Goal: Contribute content: Contribute content

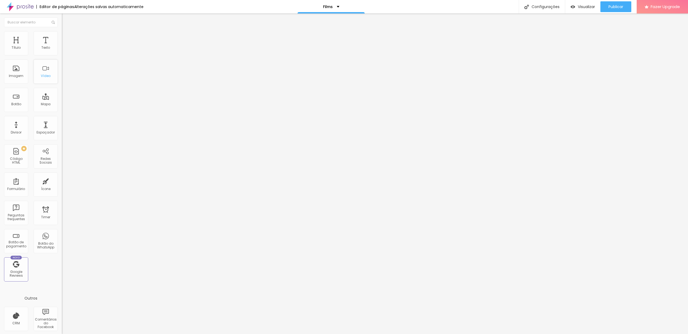
click at [46, 72] on div "Vídeo" at bounding box center [46, 71] width 24 height 24
click at [62, 111] on input "https://" at bounding box center [94, 107] width 65 height 5
type input "h"
paste input "[URL][DOMAIN_NAME]"
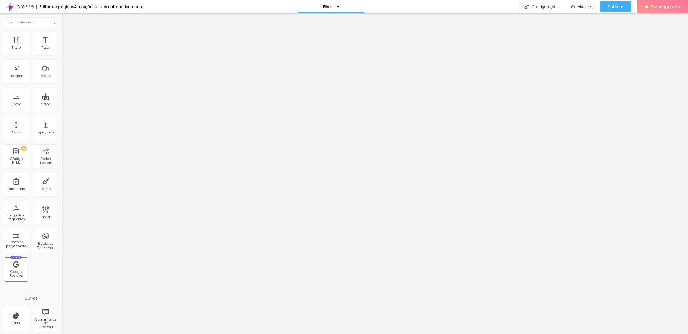
type input "[URL][DOMAIN_NAME]"
drag, startPoint x: 41, startPoint y: 61, endPoint x: 5, endPoint y: 59, distance: 35.5
click at [62, 51] on input "Canal no Youtube" at bounding box center [94, 47] width 65 height 5
type input "Filmes"
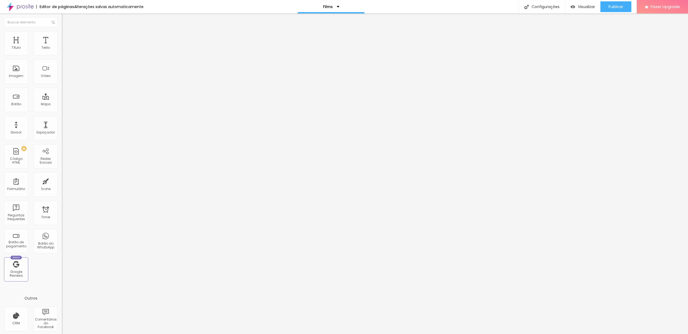
click at [62, 80] on span "4:3 Standard" at bounding box center [73, 78] width 22 height 5
click at [62, 87] on span "Wide" at bounding box center [66, 84] width 8 height 5
click at [62, 84] on span "Ultrawide" at bounding box center [69, 81] width 15 height 5
click at [62, 51] on input "text" at bounding box center [94, 47] width 65 height 5
paste input "[URL][DOMAIN_NAME]"
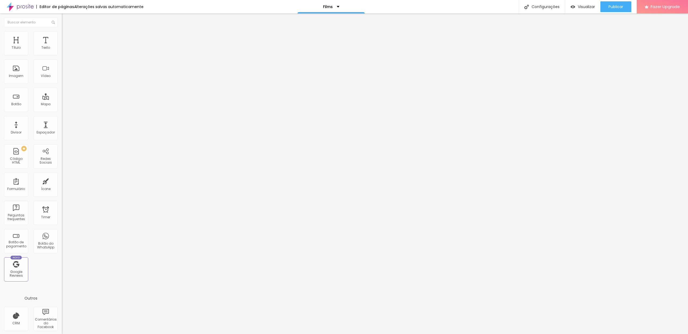
scroll to position [0, 24]
type input "[URL][DOMAIN_NAME]"
click at [62, 101] on div at bounding box center [93, 101] width 62 height 0
click at [581, 8] on span "Visualizar" at bounding box center [586, 7] width 17 height 4
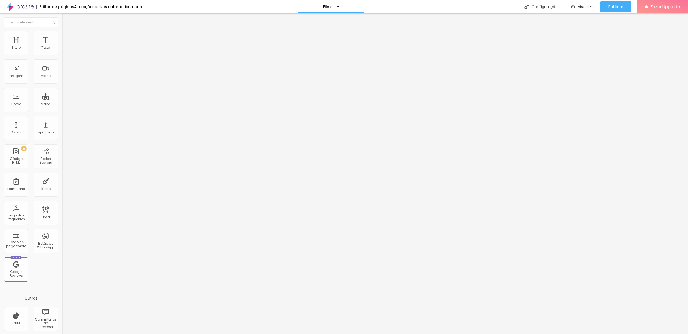
scroll to position [0, 24]
click at [67, 37] on span "Estilo" at bounding box center [71, 35] width 8 height 5
click at [67, 38] on span "Avançado" at bounding box center [76, 40] width 18 height 5
click at [62, 31] on li "Conteúdo" at bounding box center [93, 28] width 62 height 5
click at [584, 5] on span "Visualizar" at bounding box center [586, 7] width 17 height 4
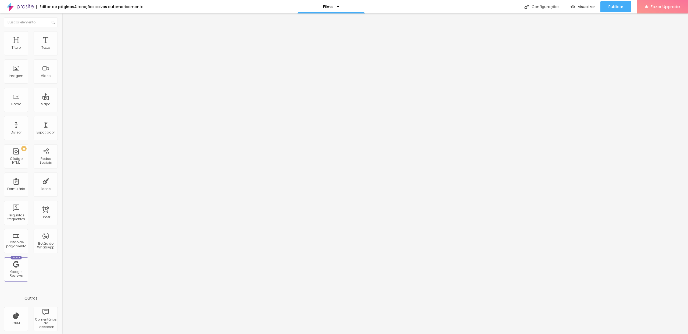
click at [62, 51] on input "[URL][DOMAIN_NAME]" at bounding box center [94, 47] width 65 height 5
click at [62, 69] on div "Alinhamento" at bounding box center [93, 65] width 62 height 16
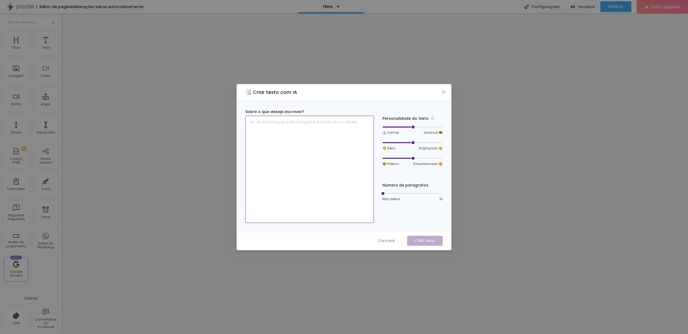
click at [297, 124] on textarea at bounding box center [310, 169] width 129 height 107
type textarea "Filme de casamento"
click at [417, 242] on p "Criar texto" at bounding box center [425, 241] width 20 height 6
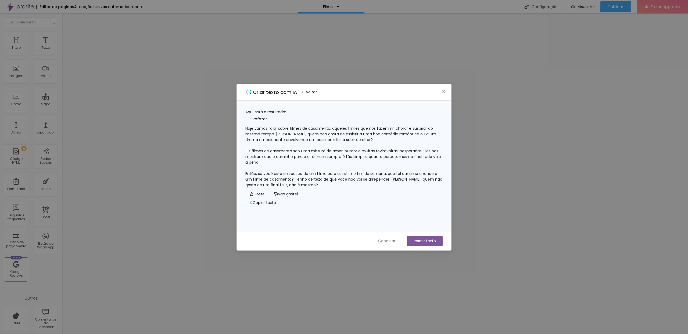
click at [425, 241] on button "Inserir texto" at bounding box center [424, 241] width 35 height 10
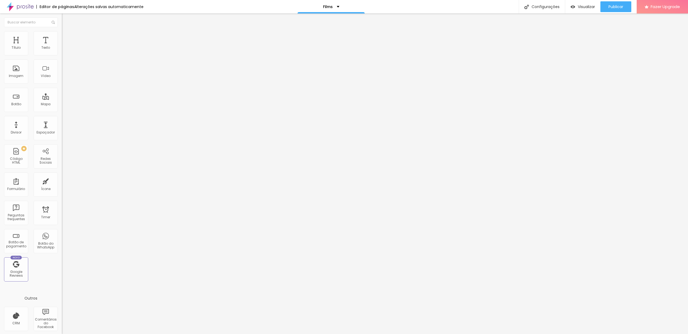
click at [62, 51] on span "Titulo 2" at bounding box center [70, 47] width 17 height 7
click at [62, 46] on span "Titulo 1" at bounding box center [70, 43] width 17 height 8
click at [62, 51] on span "Titulo 2" at bounding box center [70, 47] width 17 height 7
click at [62, 46] on span "Titulo 1" at bounding box center [70, 43] width 17 height 8
type input "31"
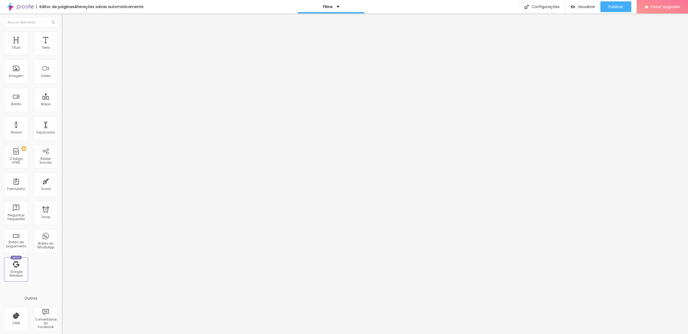
type input "31"
type input "30"
type input "29"
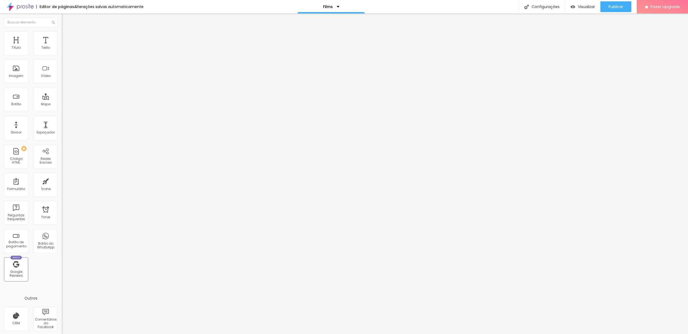
type input "28"
type input "27"
type input "26"
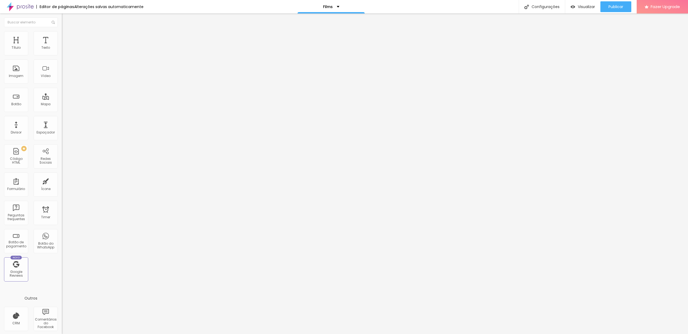
type input "26"
type input "25"
type input "24"
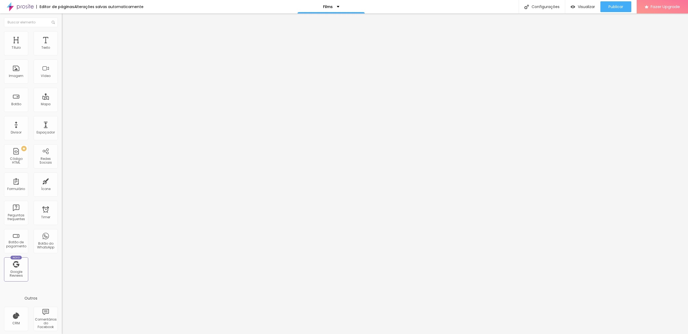
type input "23"
drag, startPoint x: 19, startPoint y: 113, endPoint x: 16, endPoint y: 113, distance: 3.5
type input "23"
click at [62, 127] on input "range" at bounding box center [79, 129] width 35 height 4
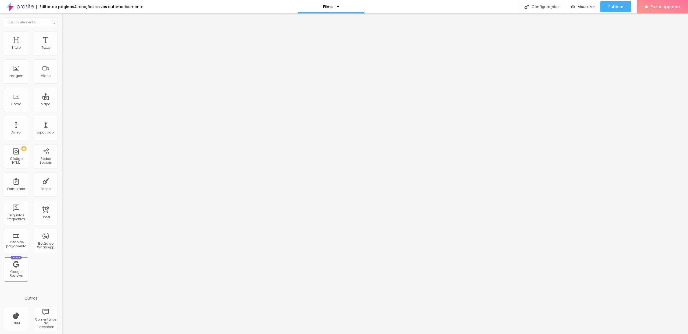
type input "1.2"
type input "1.1"
type input "1.2"
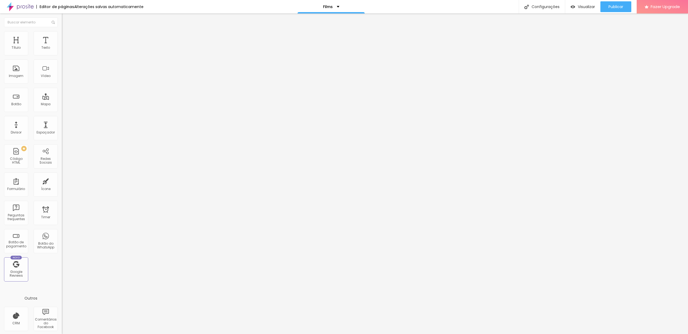
type input "1.2"
type input "1.3"
type input "1.4"
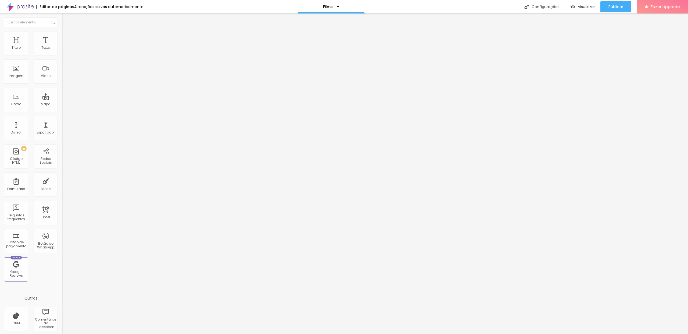
type input "1.5"
type input "1.6"
type input "1.7"
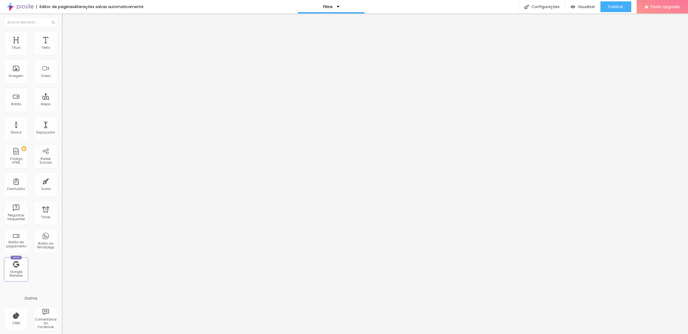
type input "1.7"
type input "1.8"
drag, startPoint x: 30, startPoint y: 134, endPoint x: 41, endPoint y: 134, distance: 11.3
type input "1.8"
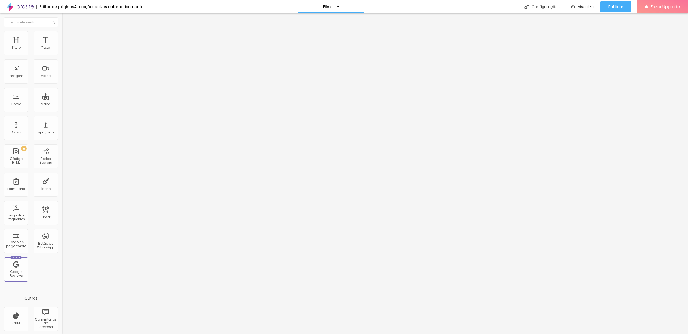
click at [62, 279] on input "range" at bounding box center [79, 281] width 35 height 4
type input "1"
type input "2"
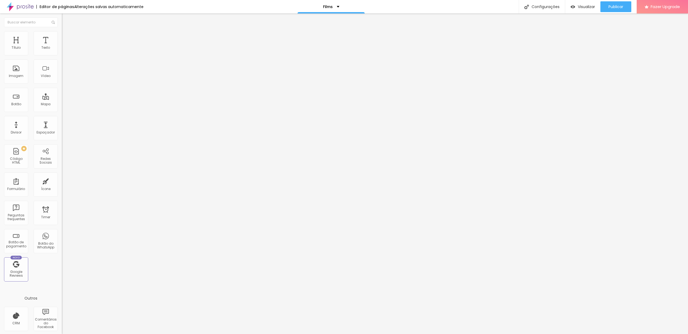
type input "3"
type input "2"
type input "1"
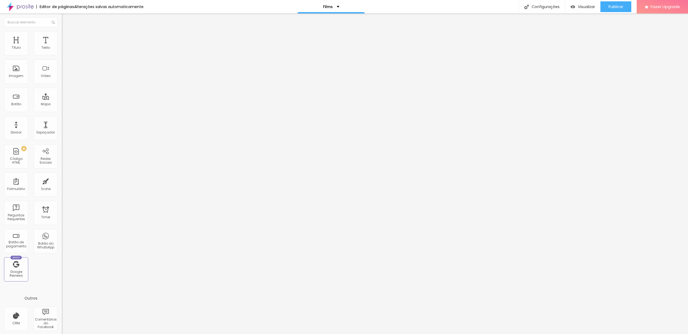
type input "1"
click at [583, 8] on span "Visualizar" at bounding box center [586, 7] width 17 height 4
click at [67, 36] on span "Avançado" at bounding box center [76, 35] width 18 height 5
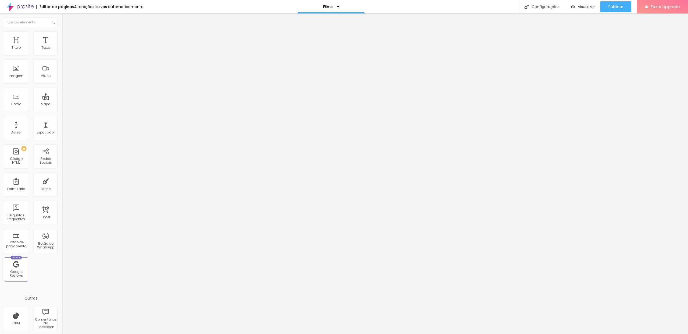
click at [62, 31] on img at bounding box center [64, 28] width 5 height 5
click at [583, 5] on span "Visualizar" at bounding box center [586, 7] width 17 height 4
click at [613, 6] on span "Publicar" at bounding box center [616, 7] width 15 height 4
click at [581, 8] on span "Visualizar" at bounding box center [586, 7] width 17 height 4
paste input "[URL][DOMAIN_NAME]"
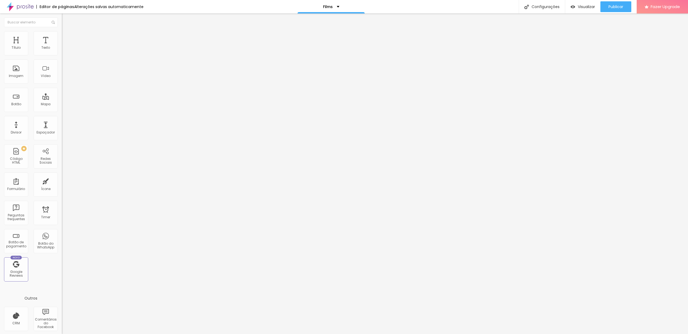
scroll to position [0, 1]
type input "[URL][DOMAIN_NAME]"
click at [62, 85] on span "Grande" at bounding box center [68, 82] width 13 height 5
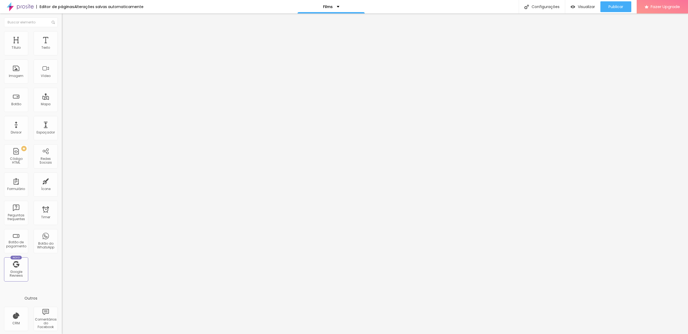
click at [67, 37] on span "Estilo" at bounding box center [71, 35] width 8 height 5
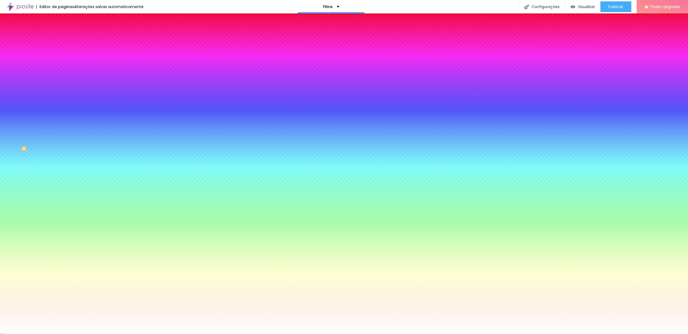
click at [67, 38] on span "Avançado" at bounding box center [76, 40] width 18 height 5
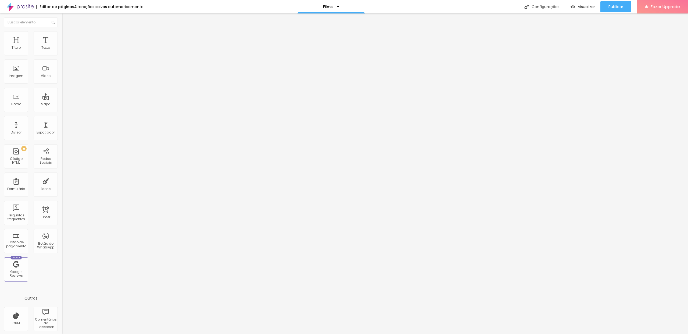
type input "19"
type input "22"
type input "23"
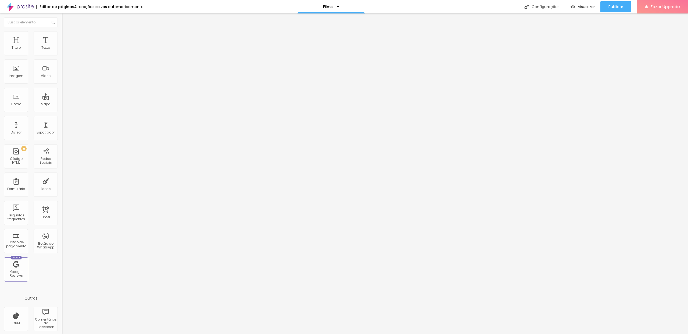
type input "23"
type input "24"
type input "25"
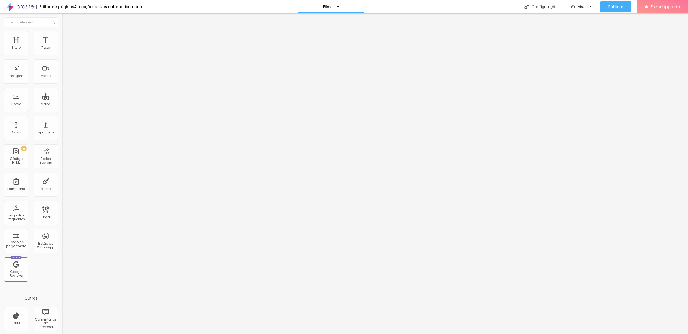
type input "24"
type input "22"
type input "21"
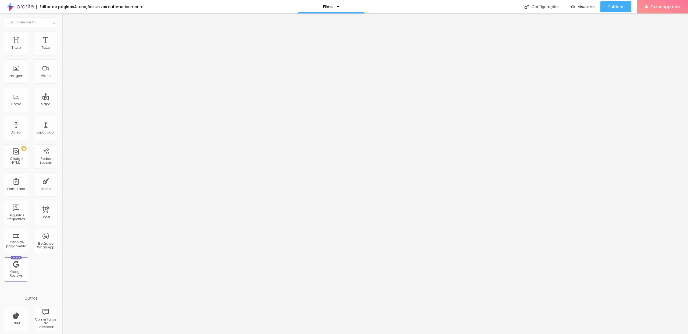
type input "21"
type input "19"
type input "15"
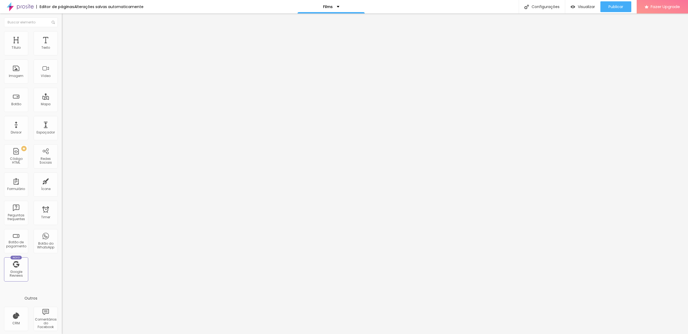
type input "17"
type input "18"
type input "19"
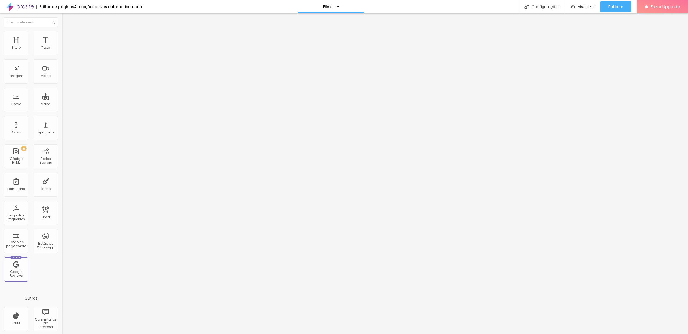
type input "19"
type input "20"
type input "21"
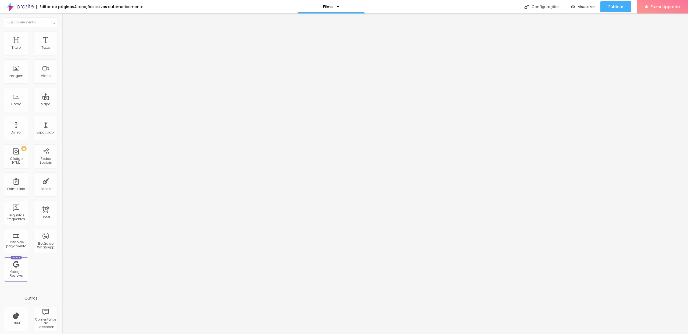
type input "22"
type input "23"
type input "24"
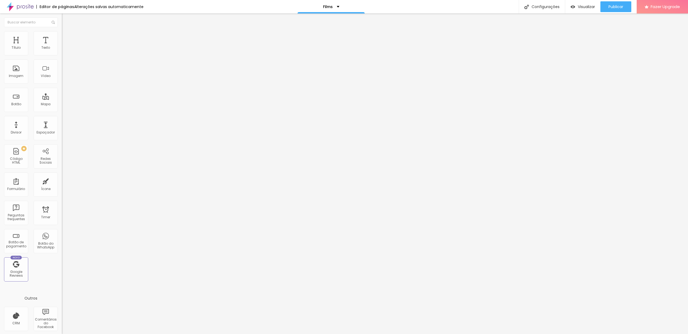
type input "24"
type input "25"
type input "26"
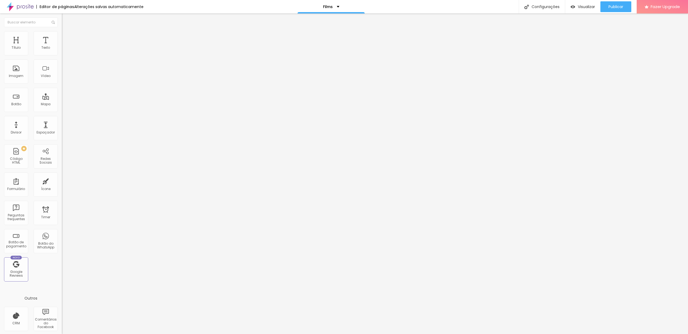
type input "25"
type input "23"
type input "22"
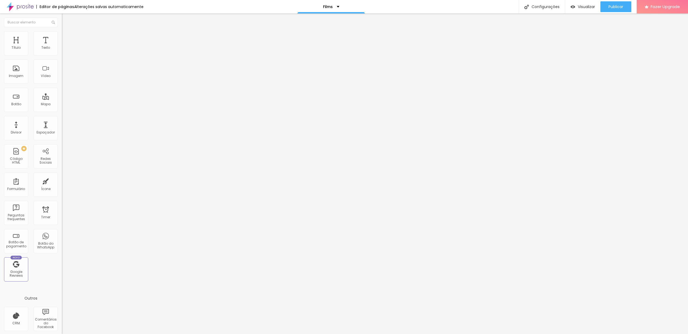
type input "22"
type input "20"
type input "19"
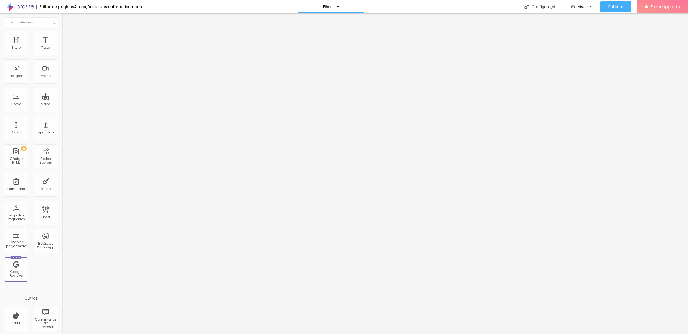
type input "18"
type input "17"
type input "12"
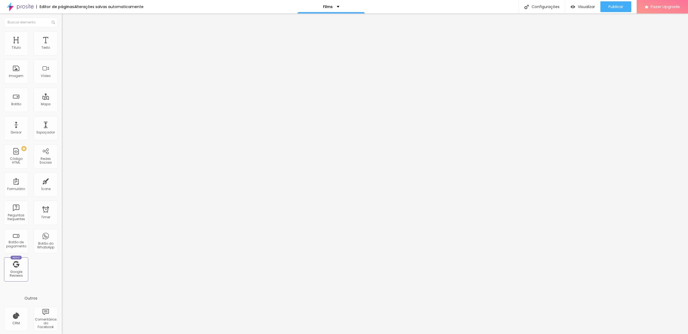
type input "12"
type input "11"
type input "10"
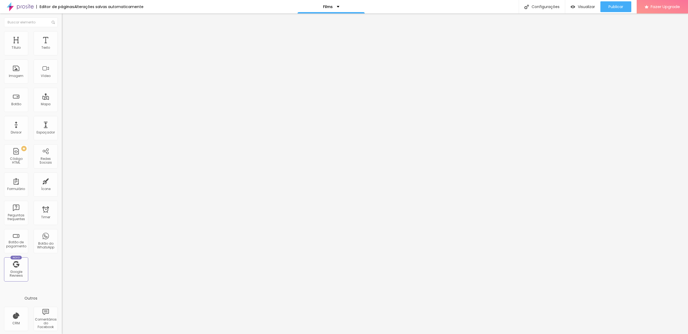
type input "8"
type input "7"
type input "6"
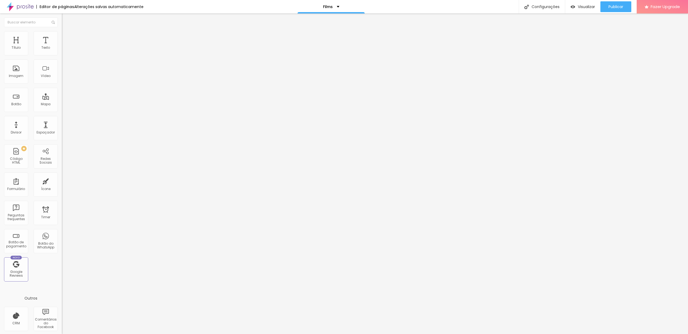
type input "6"
type input "5"
type input "4"
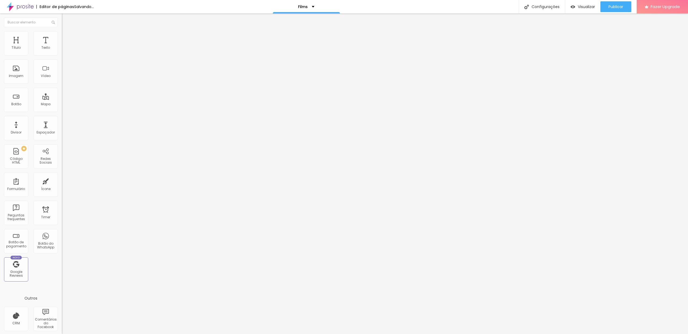
type input "5"
type input "6"
type input "7"
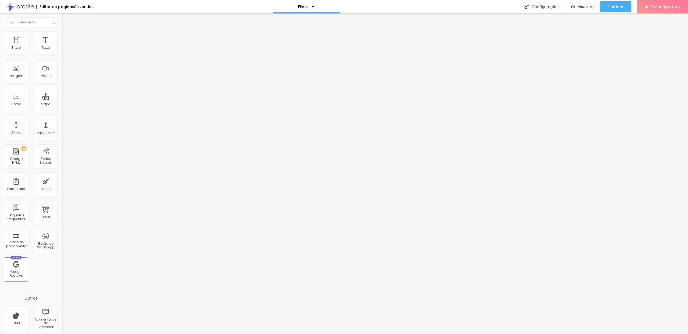
type input "7"
click at [62, 104] on input "range" at bounding box center [79, 106] width 35 height 4
click at [67, 37] on span "Estilo" at bounding box center [71, 35] width 8 height 5
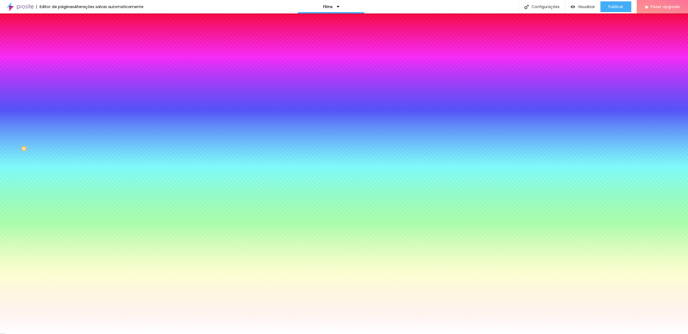
click at [64, 67] on icon "button" at bounding box center [65, 68] width 3 height 3
type input "17"
type input "18"
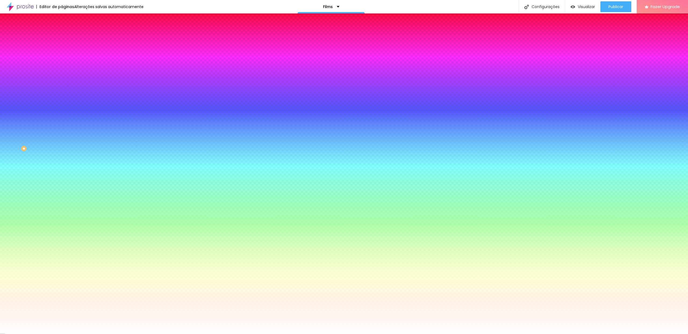
type input "20"
type input "21"
type input "22"
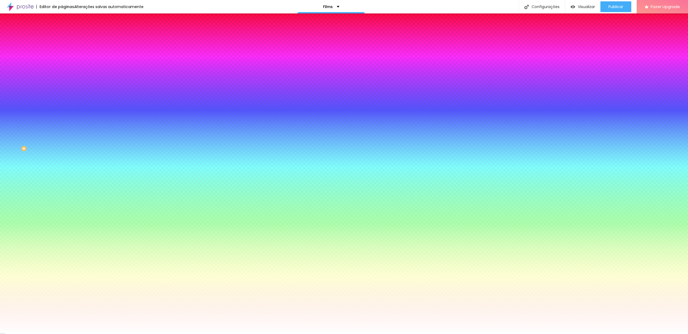
type input "22"
type input "23"
type input "24"
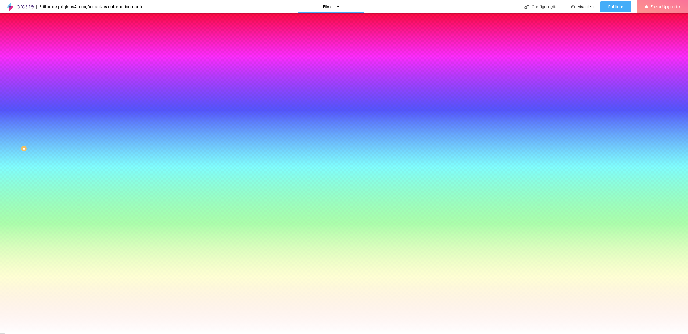
type input "25"
type input "26"
type input "27"
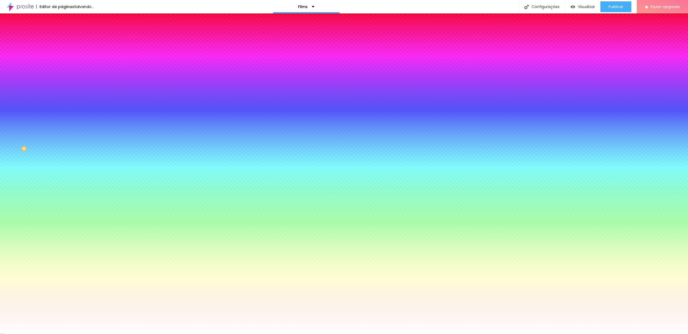
type input "27"
type input "28"
type input "29"
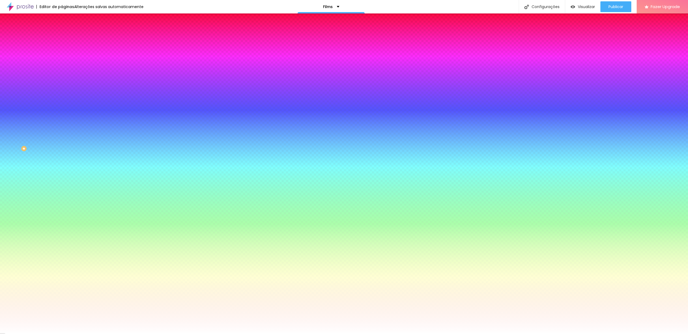
type input "30"
type input "31"
type input "32"
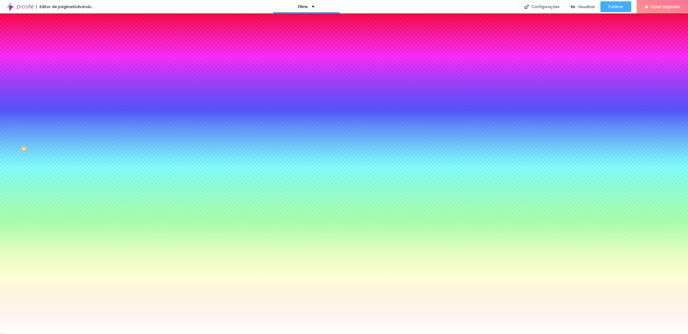
type input "32"
drag, startPoint x: 82, startPoint y: 104, endPoint x: 107, endPoint y: 105, distance: 24.8
type input "32"
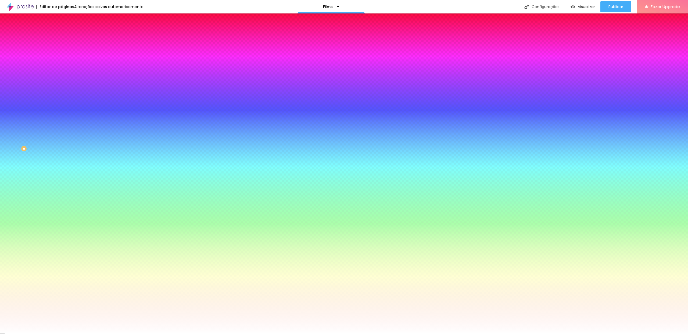
click at [142, 333] on div at bounding box center [344, 334] width 688 height 0
click at [62, 31] on img at bounding box center [64, 28] width 5 height 5
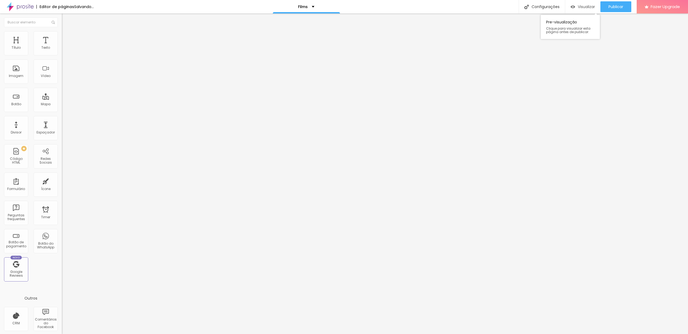
click at [582, 8] on span "Visualizar" at bounding box center [586, 7] width 17 height 4
click at [616, 5] on span "Publicar" at bounding box center [616, 7] width 15 height 4
